Goal: Complete Application Form: Complete application form

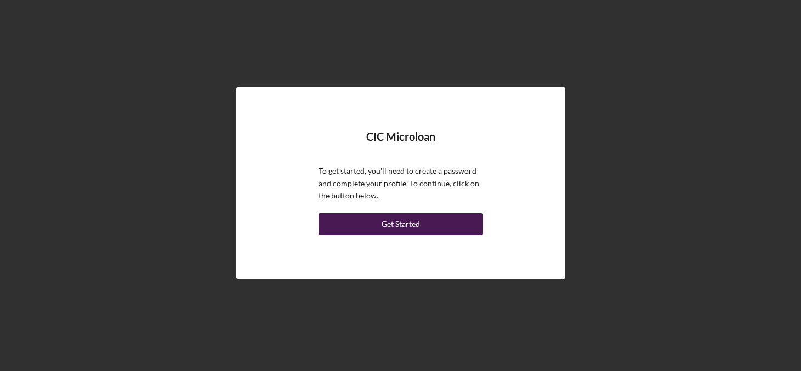
click at [384, 224] on div "Get Started" at bounding box center [401, 224] width 38 height 22
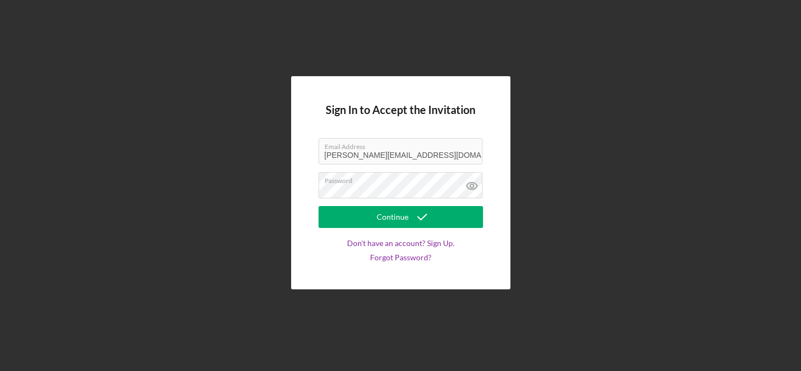
click at [683, 128] on div "Sign In to Accept the Invitation Email Address [PERSON_NAME][EMAIL_ADDRESS][DOM…" at bounding box center [400, 183] width 790 height 366
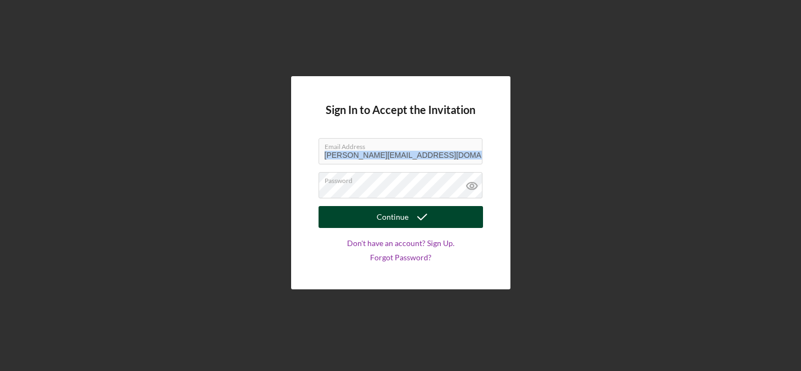
click at [396, 220] on div "Continue" at bounding box center [393, 217] width 32 height 22
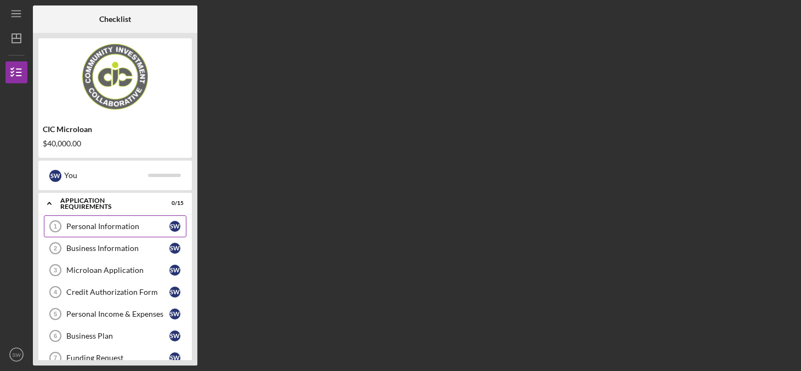
click at [86, 232] on link "Personal Information 1 Personal Information S W" at bounding box center [115, 226] width 143 height 22
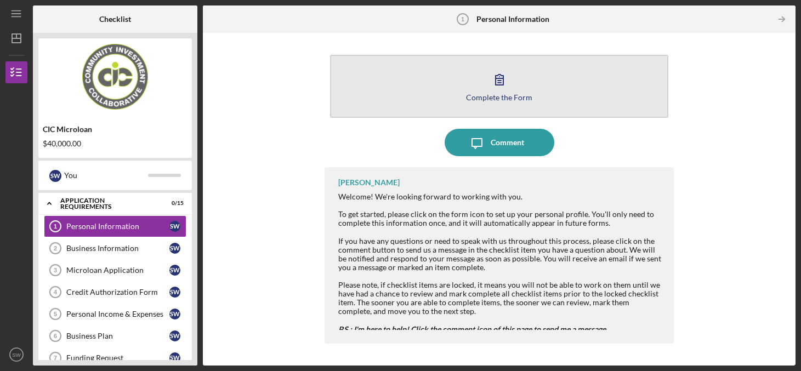
click at [501, 78] on icon "button" at bounding box center [500, 80] width 8 height 10
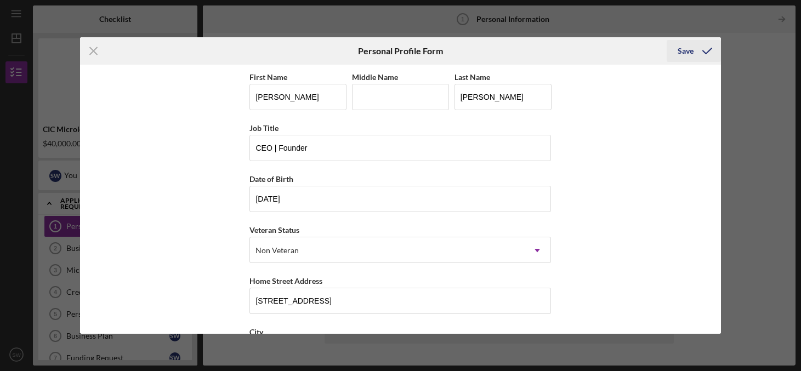
click at [683, 50] on div "Save" at bounding box center [686, 51] width 16 height 22
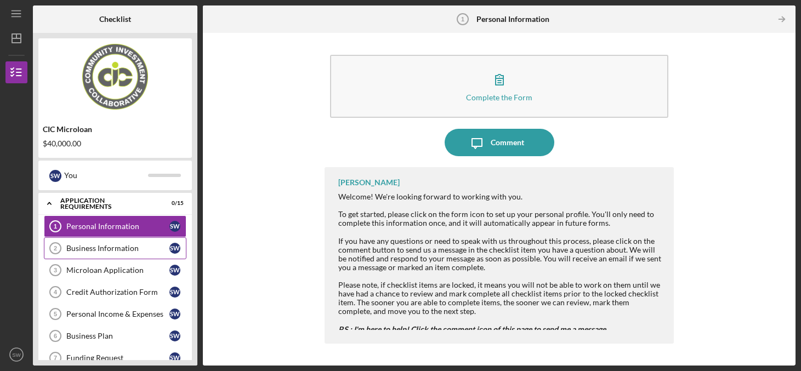
click at [101, 245] on div "Business Information" at bounding box center [117, 248] width 103 height 9
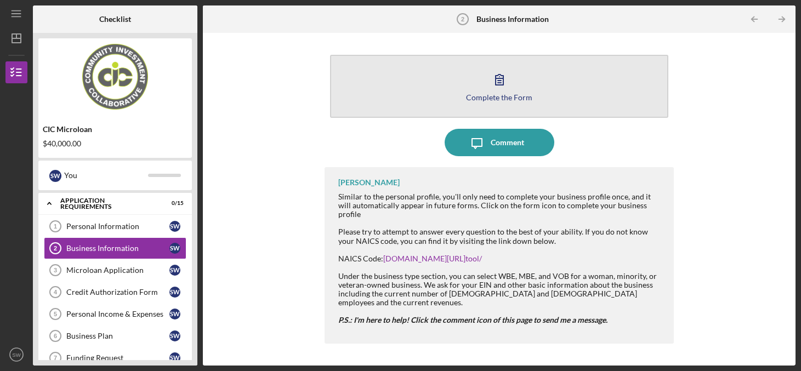
click at [493, 82] on icon "button" at bounding box center [499, 79] width 27 height 27
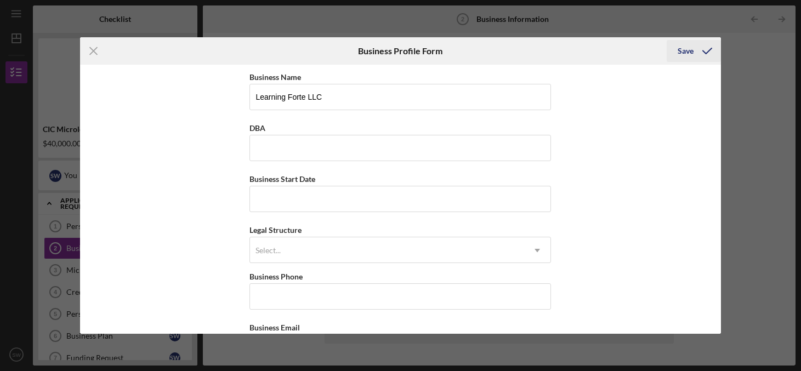
click at [700, 50] on icon "submit" at bounding box center [707, 50] width 27 height 27
